Goal: Task Accomplishment & Management: Manage account settings

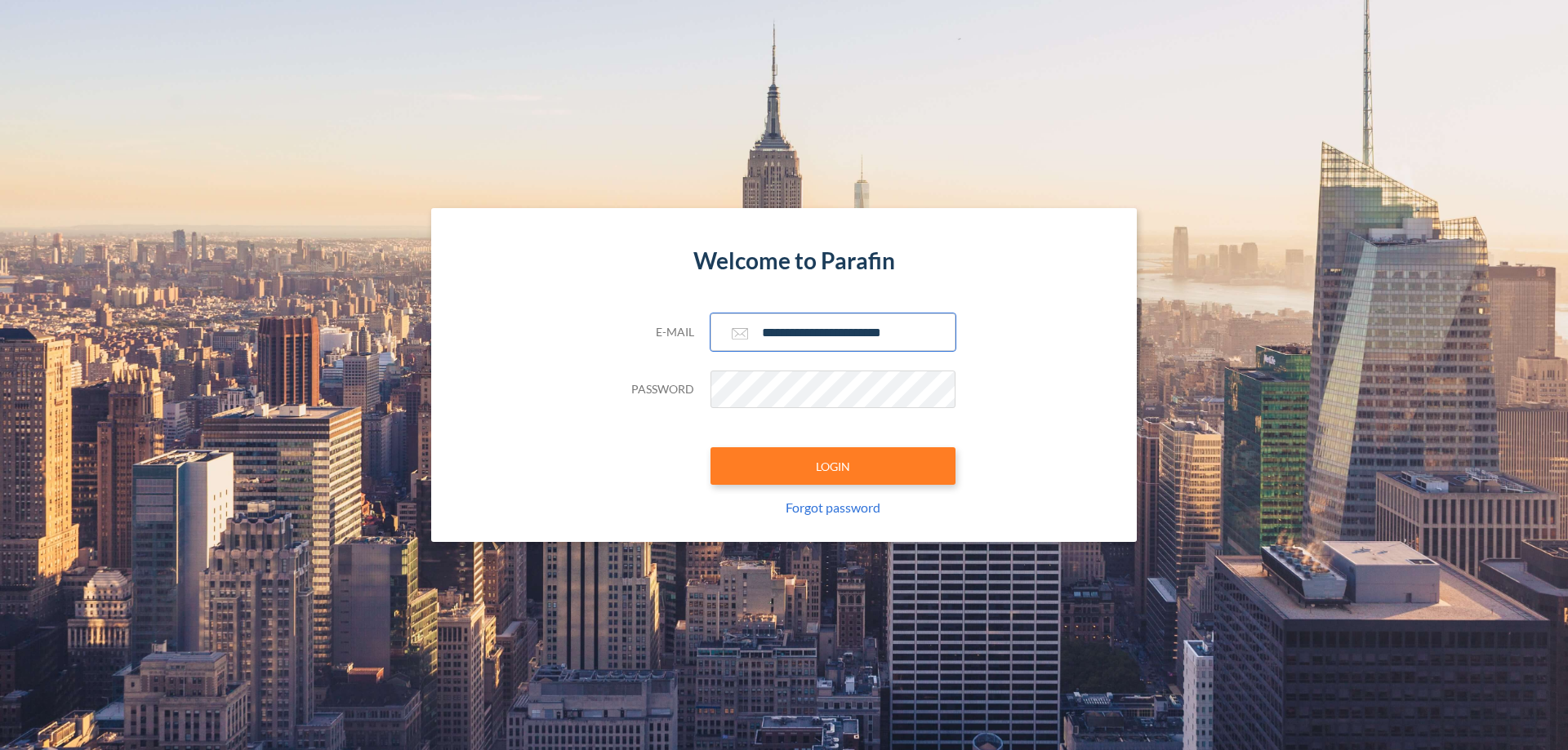
type input "**********"
click at [833, 466] on button "LOGIN" at bounding box center [833, 466] width 245 height 37
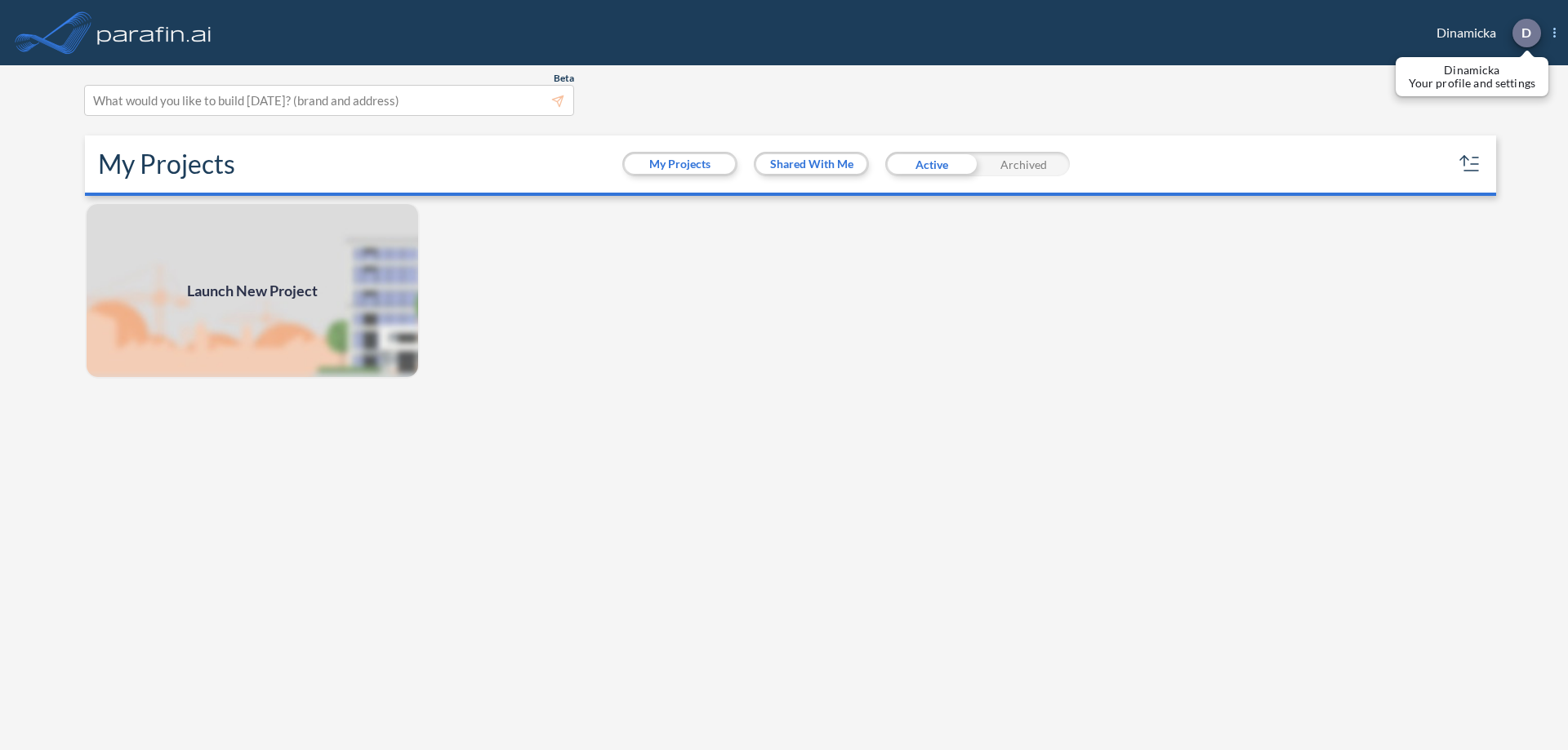
click at [1525, 33] on p "D" at bounding box center [1526, 32] width 10 height 14
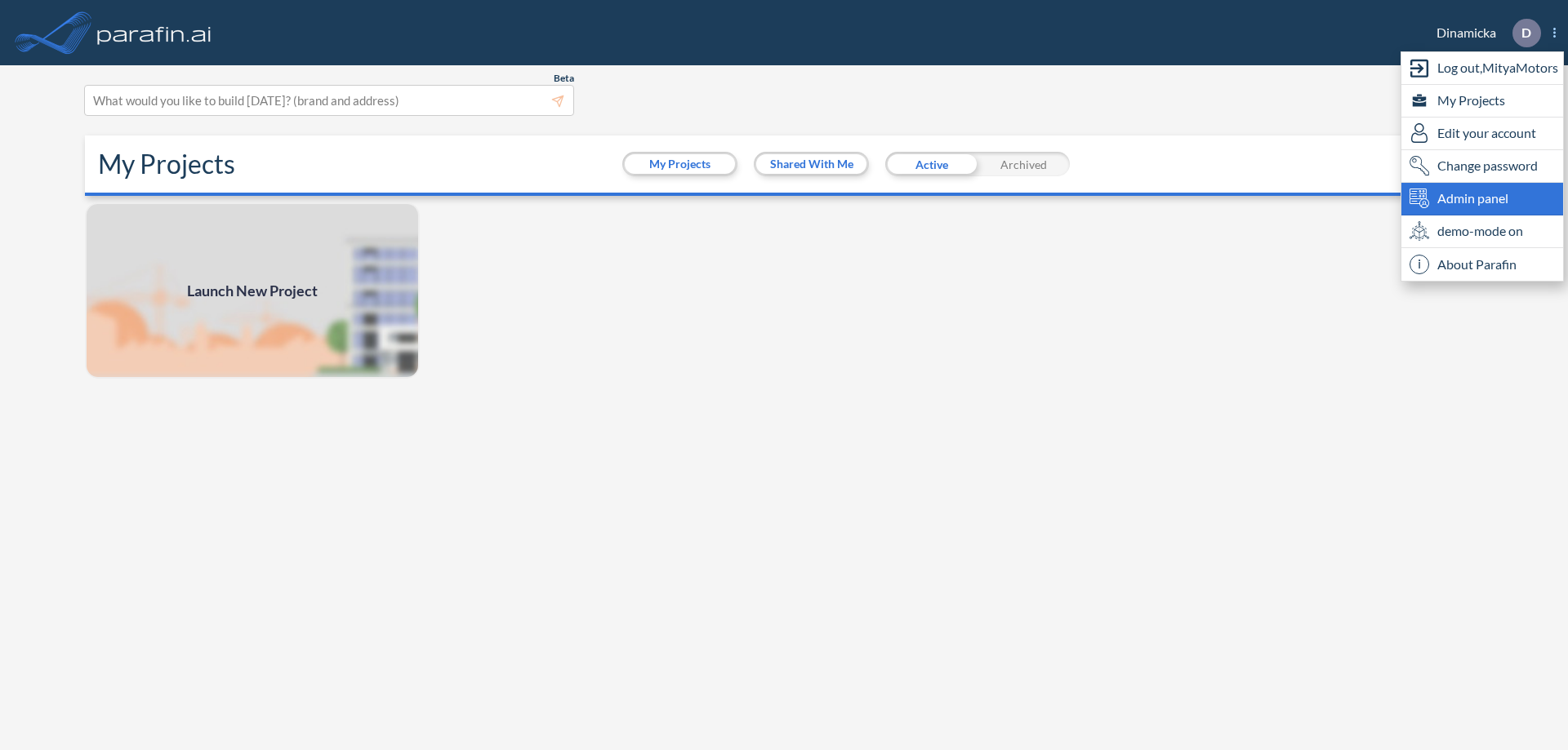
click at [1482, 198] on span "Admin panel" at bounding box center [1472, 198] width 71 height 19
